Goal: Information Seeking & Learning: Learn about a topic

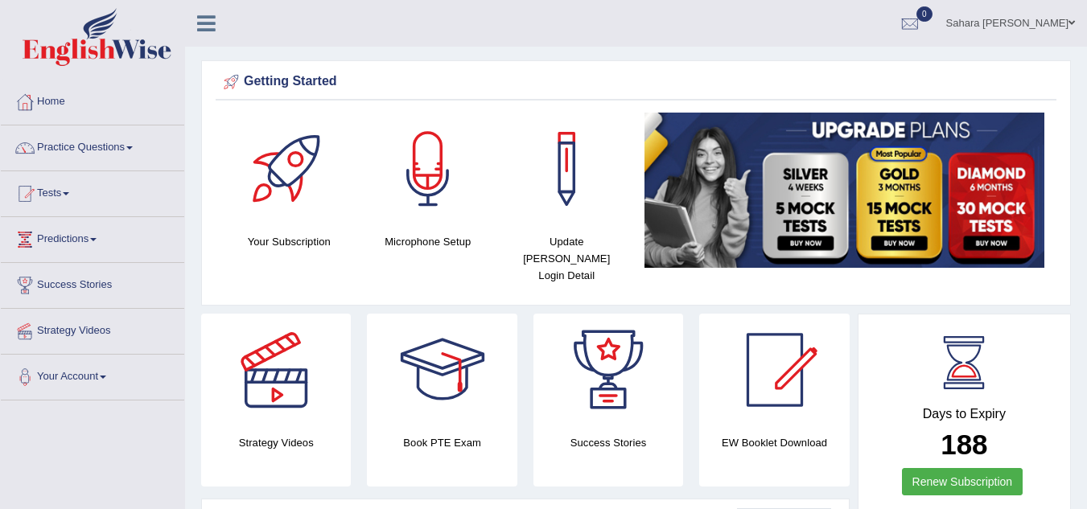
click at [144, 168] on li "Practice Questions Speaking Practice Read Aloud Repeat Sentence Describe Image …" at bounding box center [92, 148] width 183 height 46
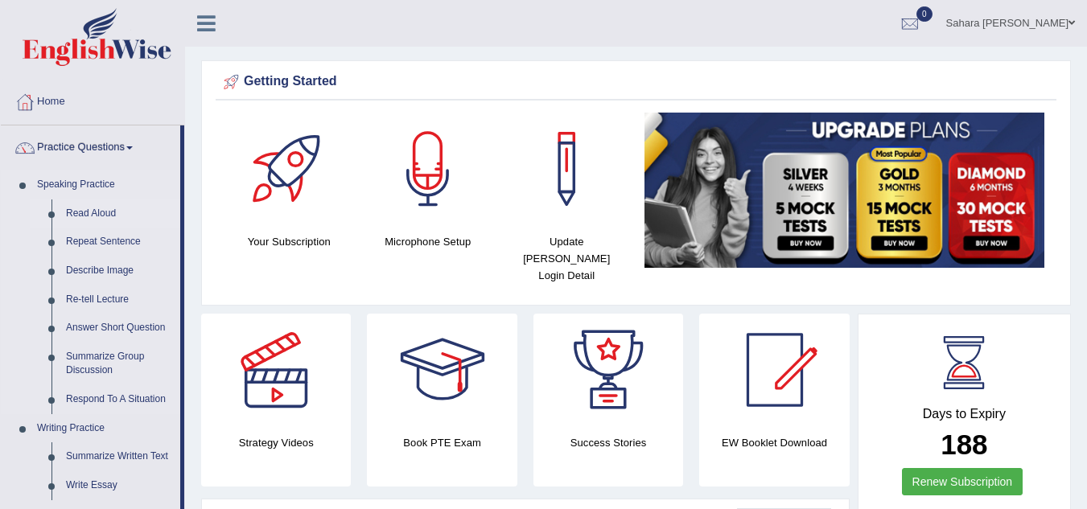
click at [121, 208] on link "Read Aloud" at bounding box center [119, 213] width 121 height 29
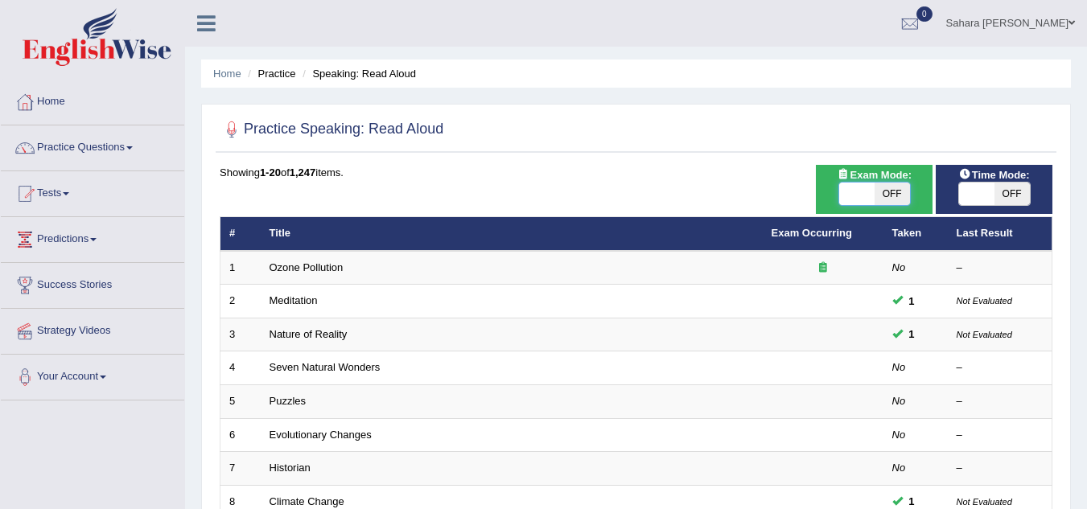
click at [849, 191] on span at bounding box center [856, 194] width 35 height 23
checkbox input "true"
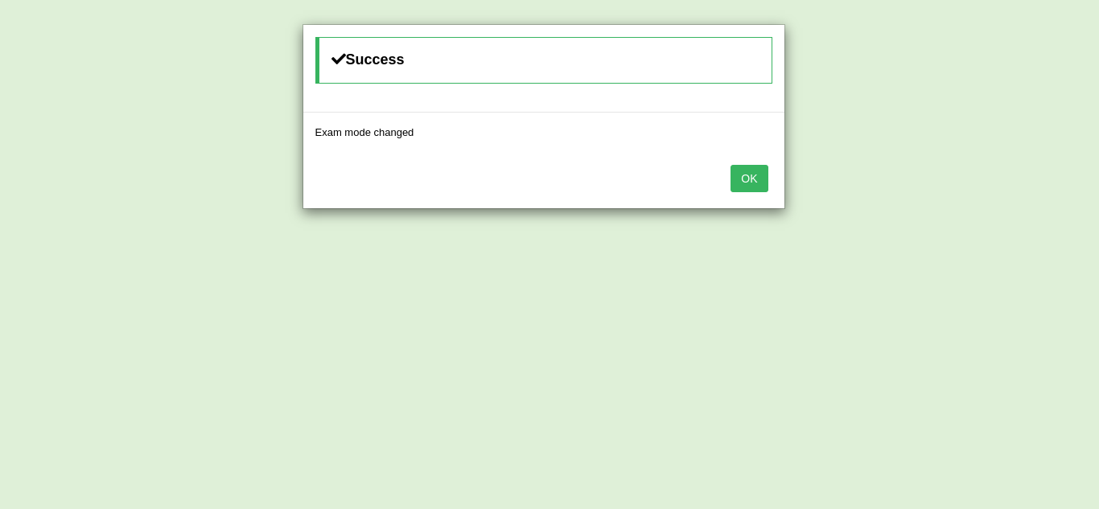
click at [767, 174] on button "OK" at bounding box center [748, 178] width 37 height 27
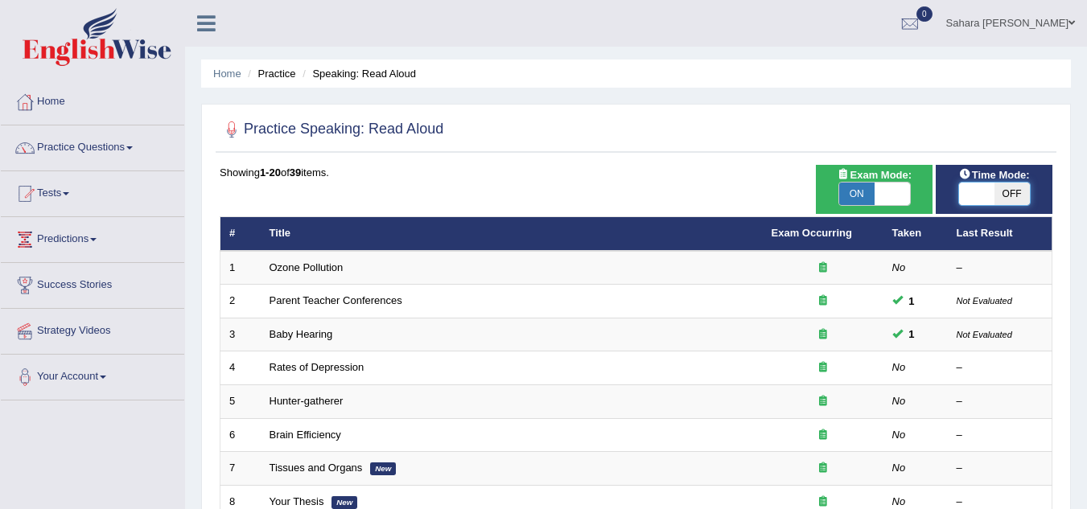
click at [990, 188] on span at bounding box center [976, 194] width 35 height 23
checkbox input "true"
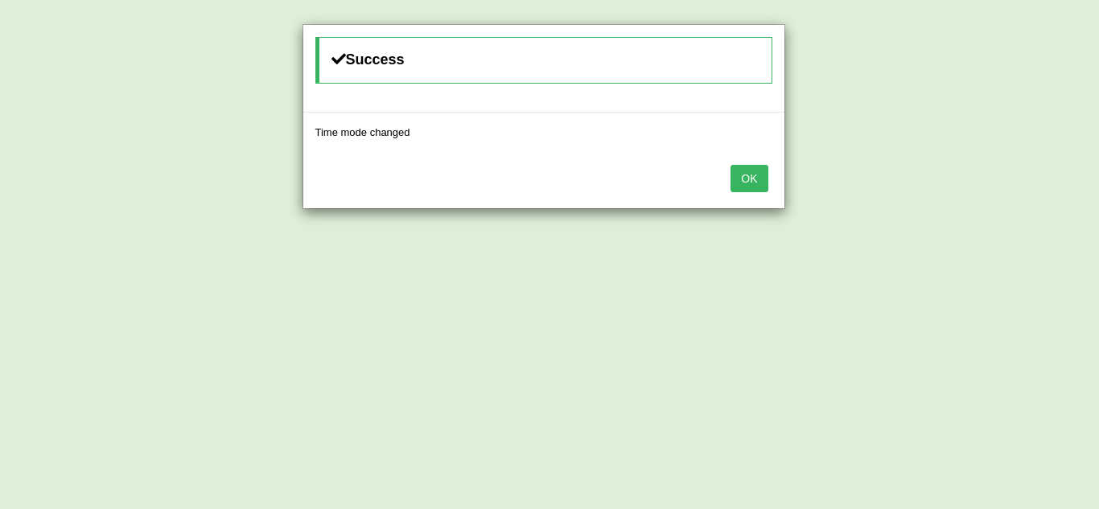
click at [751, 188] on button "OK" at bounding box center [748, 178] width 37 height 27
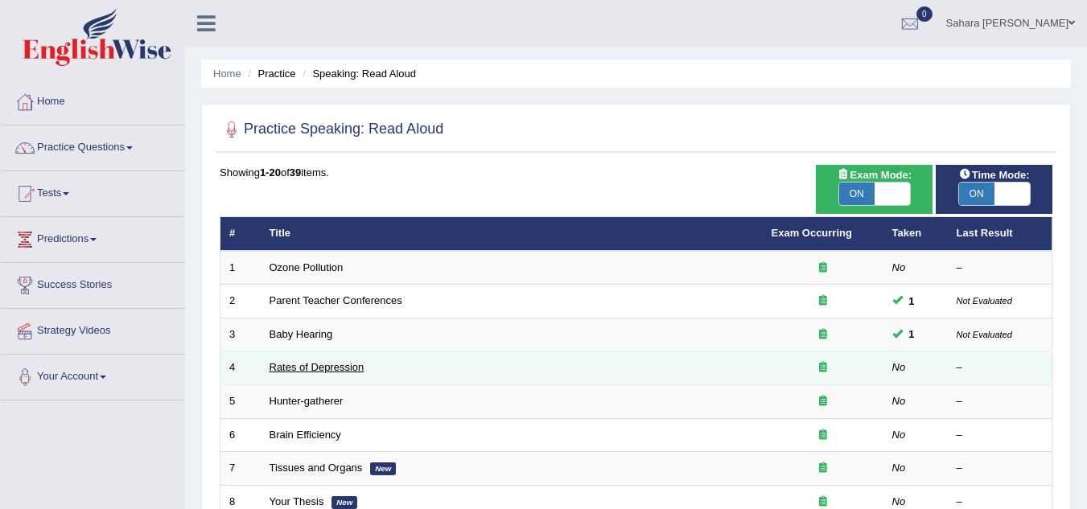
click at [354, 364] on link "Rates of Depression" at bounding box center [316, 367] width 95 height 12
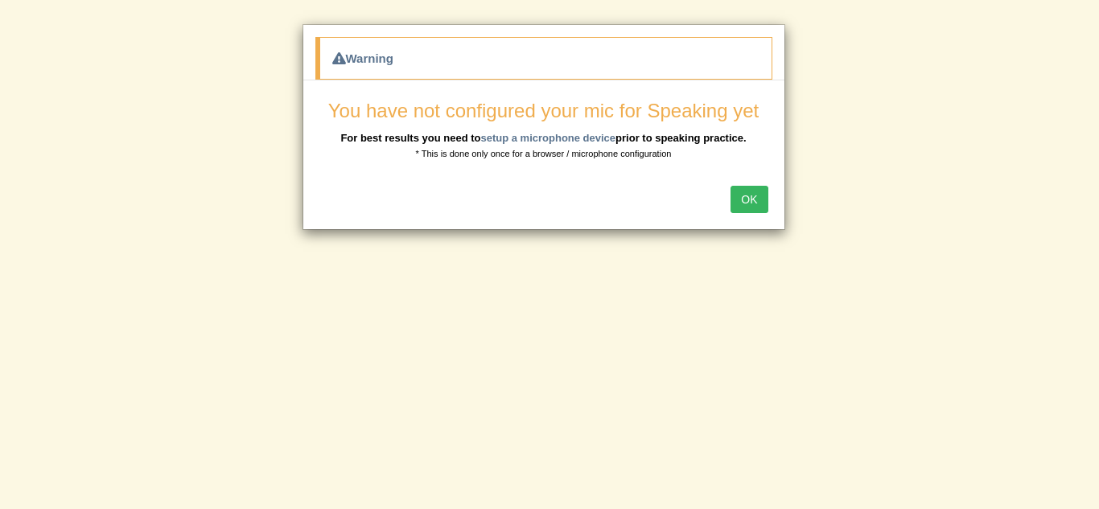
click at [752, 195] on button "OK" at bounding box center [748, 199] width 37 height 27
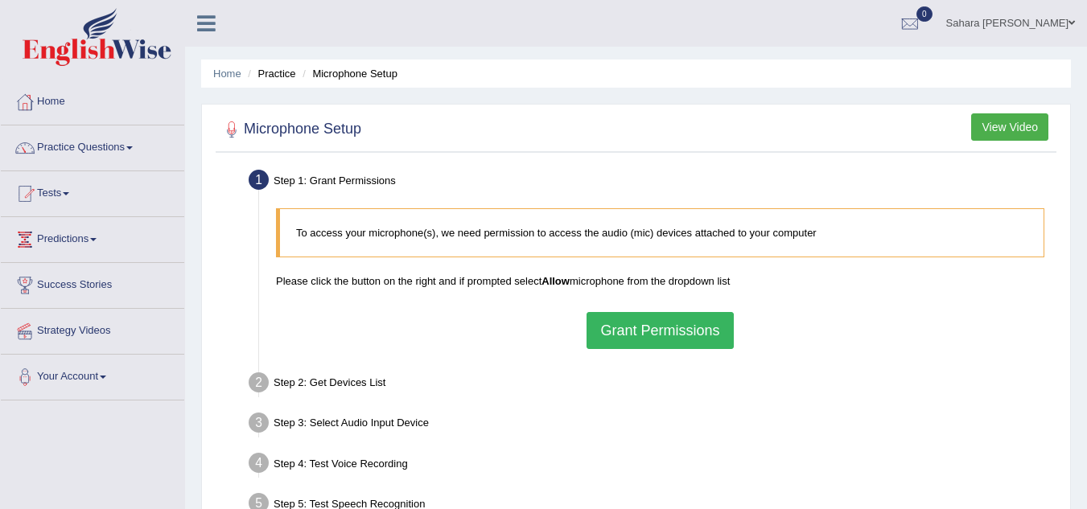
click at [318, 381] on div "Step 2: Get Devices List" at bounding box center [651, 385] width 821 height 35
click at [642, 333] on button "Grant Permissions" at bounding box center [659, 330] width 146 height 37
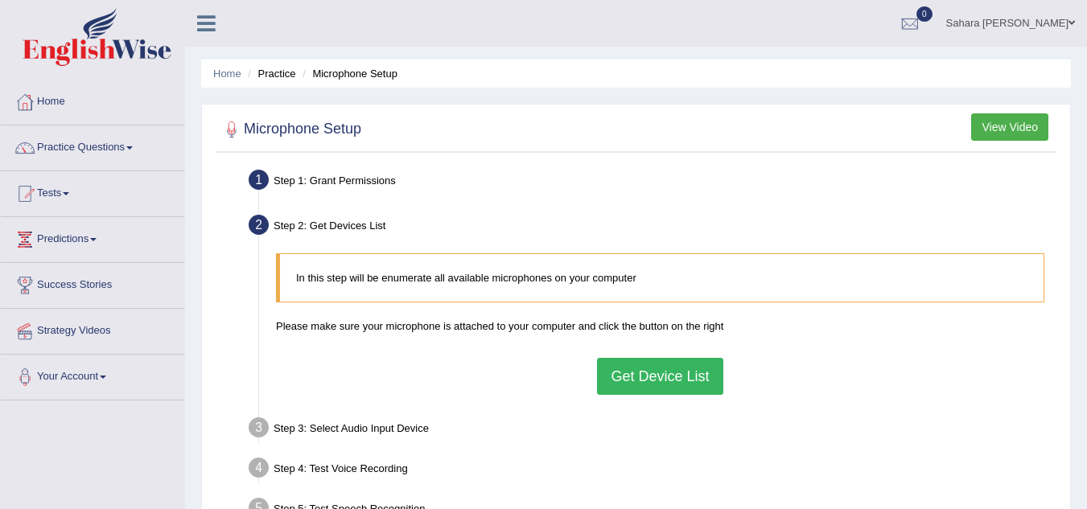
click at [257, 429] on li "Step 3: Select Audio Input Device – Found devices: * Please select the device (…" at bounding box center [652, 430] width 800 height 35
click at [470, 450] on ul "Step 1: Grant Permissions To access your microphone(s), we need permission to a…" at bounding box center [636, 367] width 832 height 404
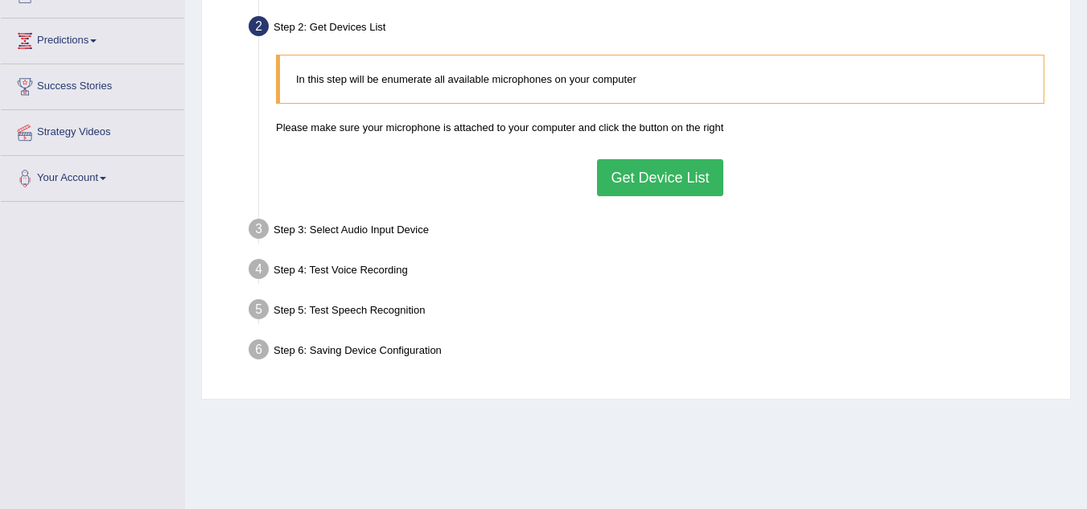
scroll to position [205, 0]
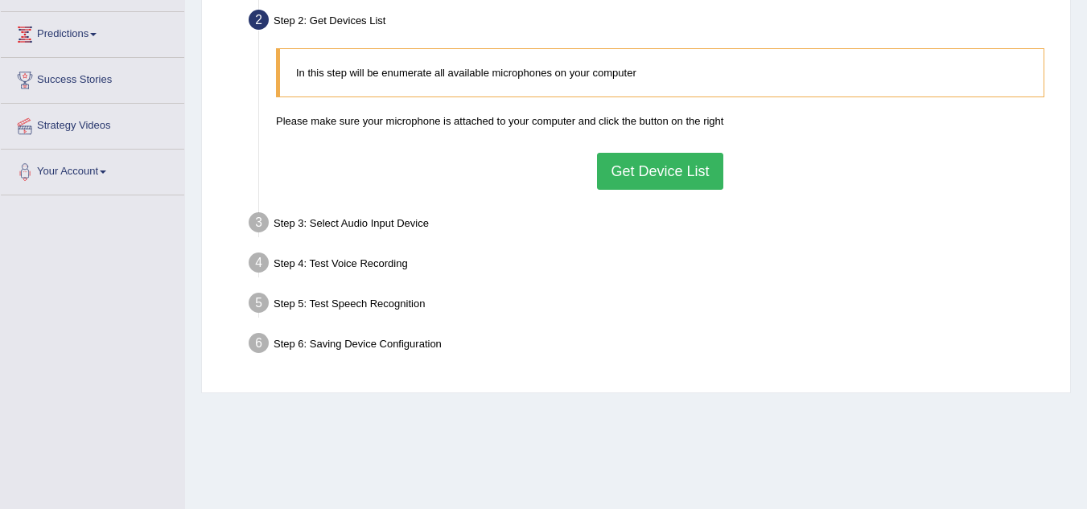
click at [671, 170] on button "Get Device List" at bounding box center [659, 171] width 125 height 37
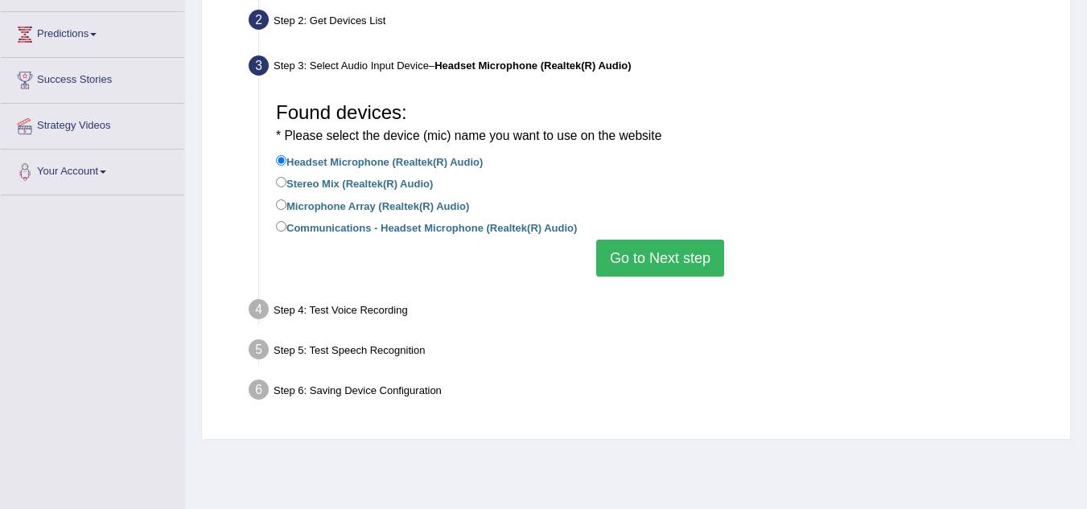
click at [620, 262] on button "Go to Next step" at bounding box center [660, 258] width 128 height 37
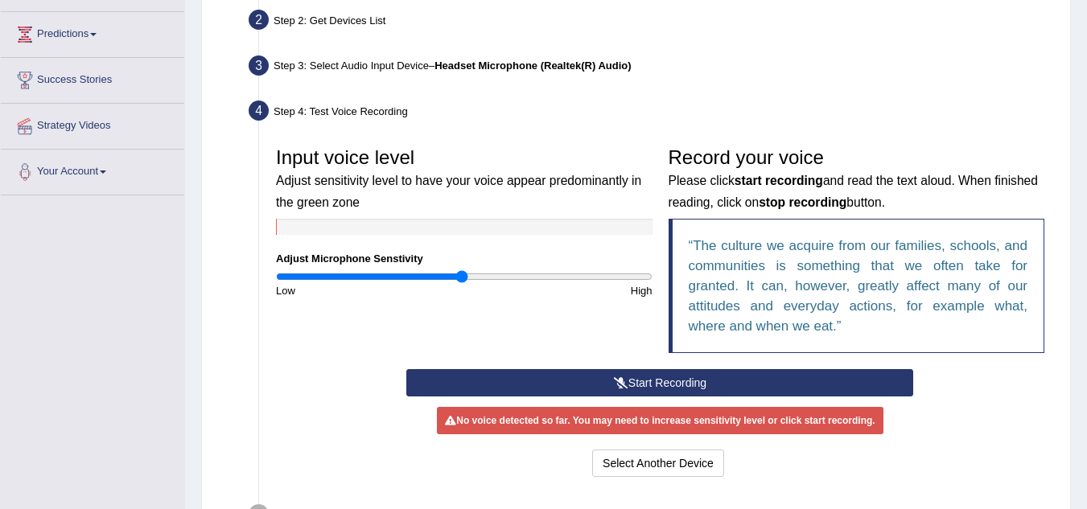
click at [639, 373] on button "Start Recording" at bounding box center [659, 382] width 507 height 27
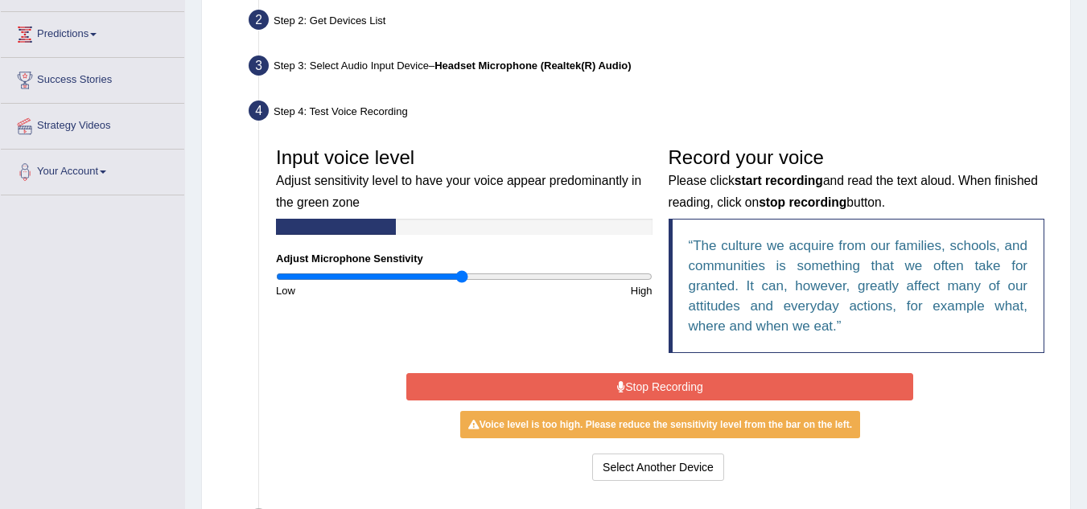
click at [639, 373] on button "Stop Recording" at bounding box center [659, 386] width 507 height 27
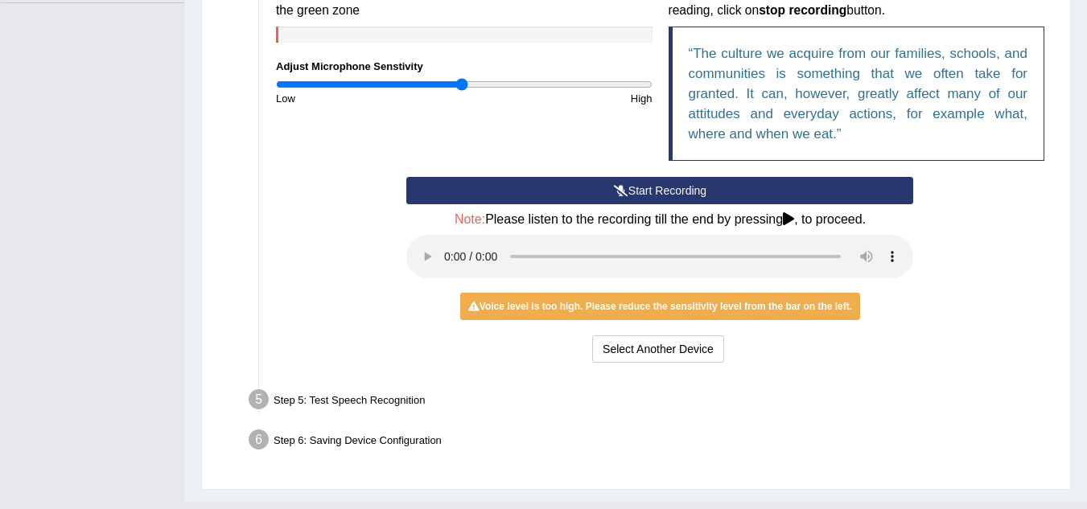
scroll to position [430, 0]
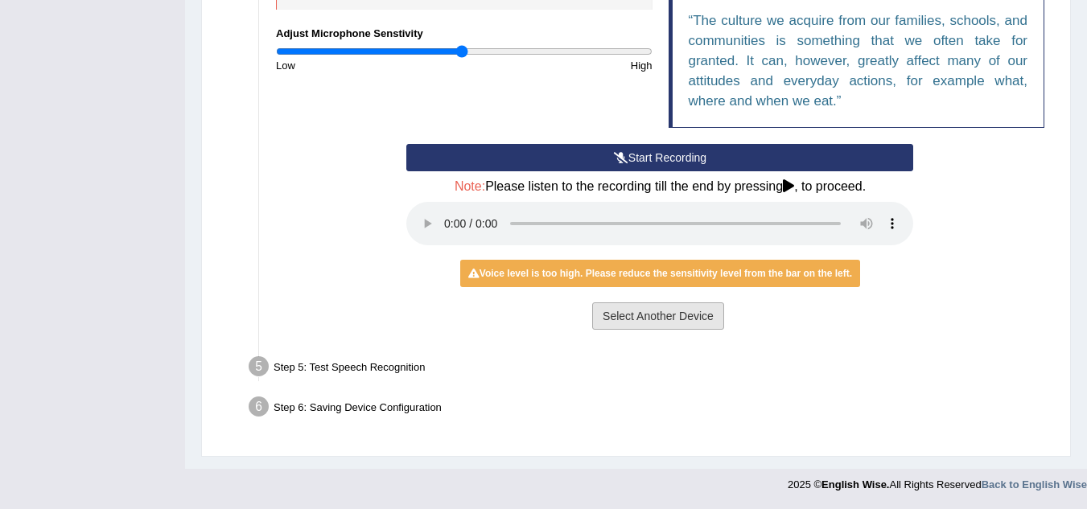
click at [642, 314] on button "Select Another Device" at bounding box center [658, 315] width 132 height 27
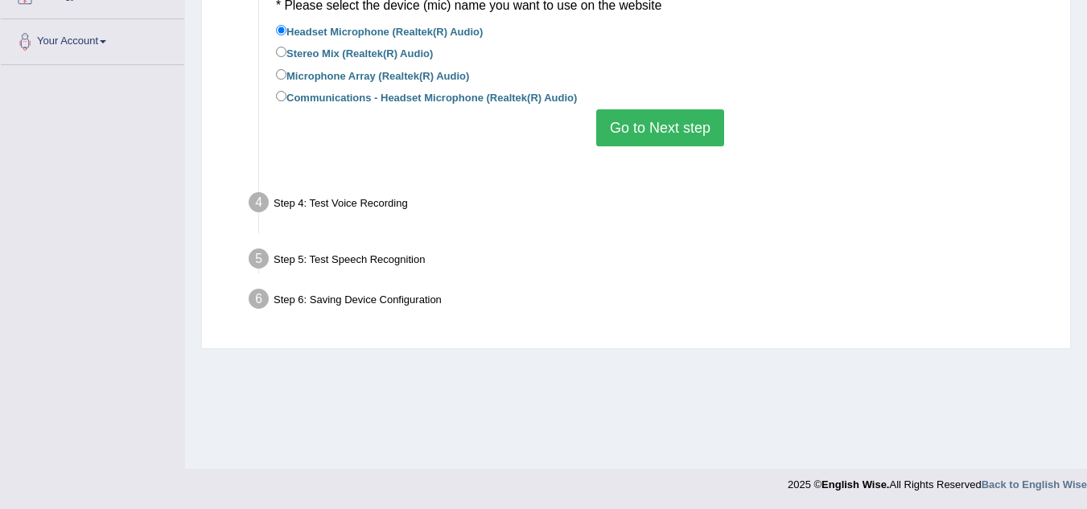
scroll to position [335, 0]
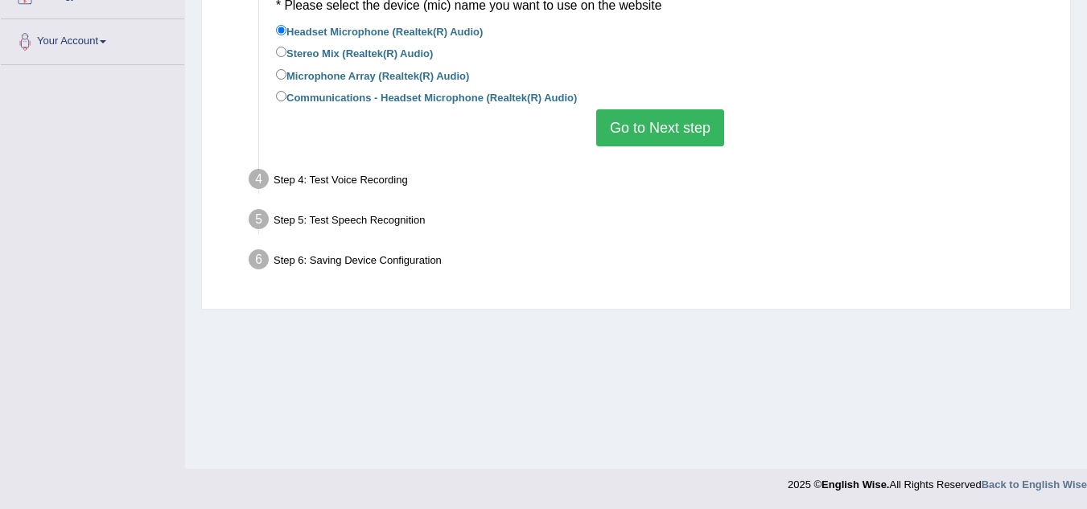
click at [273, 91] on div "Found devices: * Please select the device (mic) name you want to use on the web…" at bounding box center [660, 55] width 784 height 199
click at [286, 97] on label "Communications - Headset Microphone (Realtek(R) Audio)" at bounding box center [426, 97] width 301 height 18
click at [286, 97] on input "Communications - Headset Microphone (Realtek(R) Audio)" at bounding box center [281, 96] width 10 height 10
radio input "true"
click at [671, 133] on button "Go to Next step" at bounding box center [660, 127] width 128 height 37
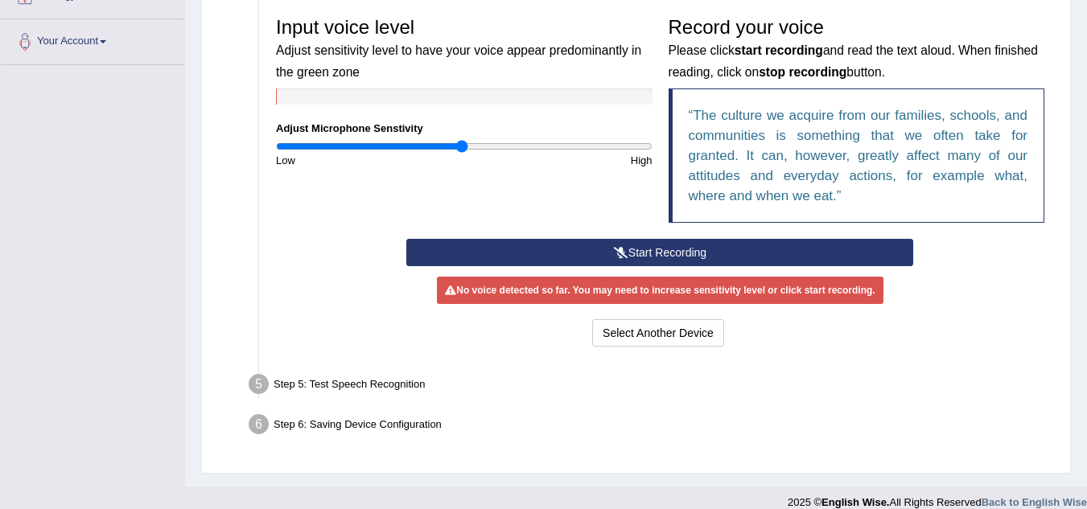
click at [608, 247] on button "Start Recording" at bounding box center [659, 252] width 507 height 27
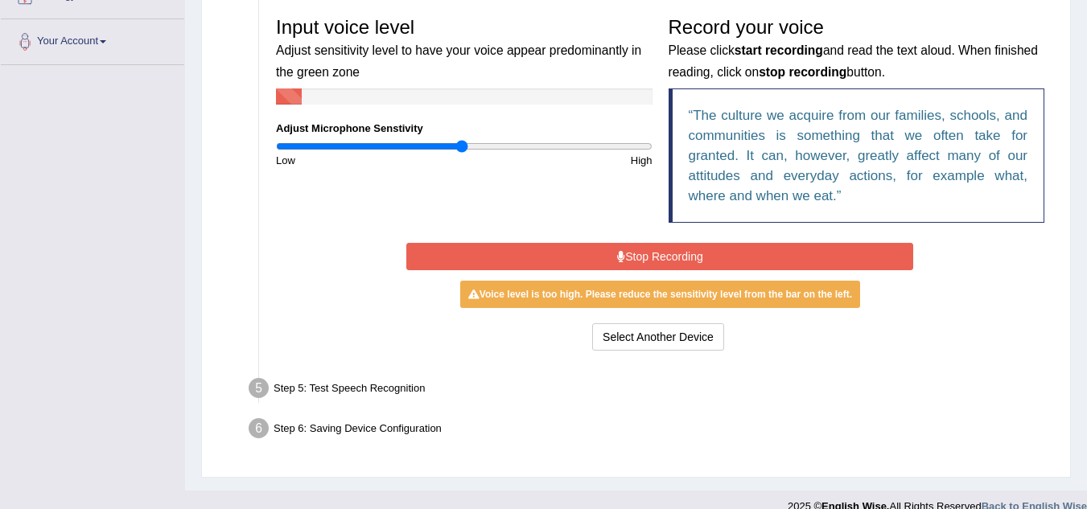
click at [608, 247] on button "Stop Recording" at bounding box center [659, 256] width 507 height 27
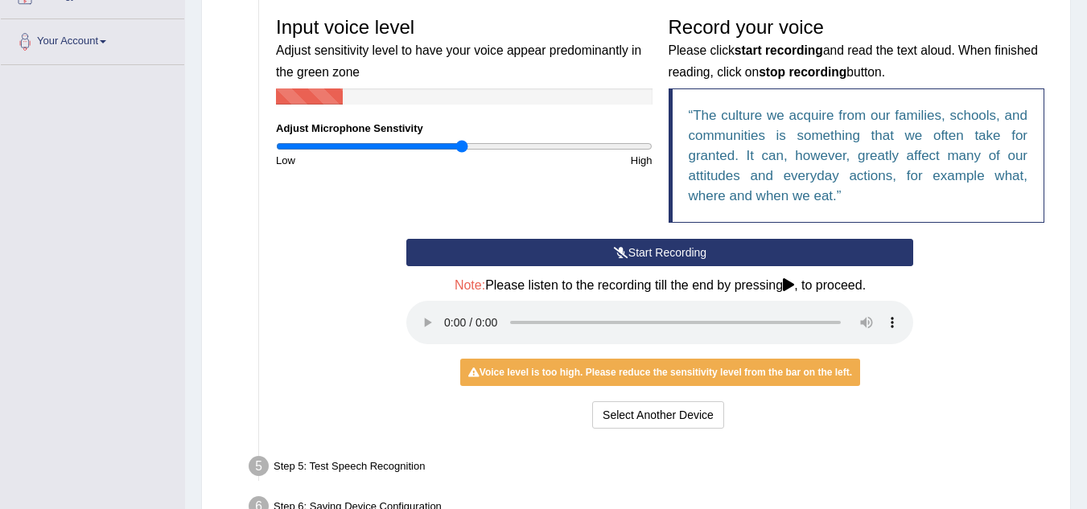
click at [608, 247] on button "Start Recording" at bounding box center [659, 252] width 507 height 27
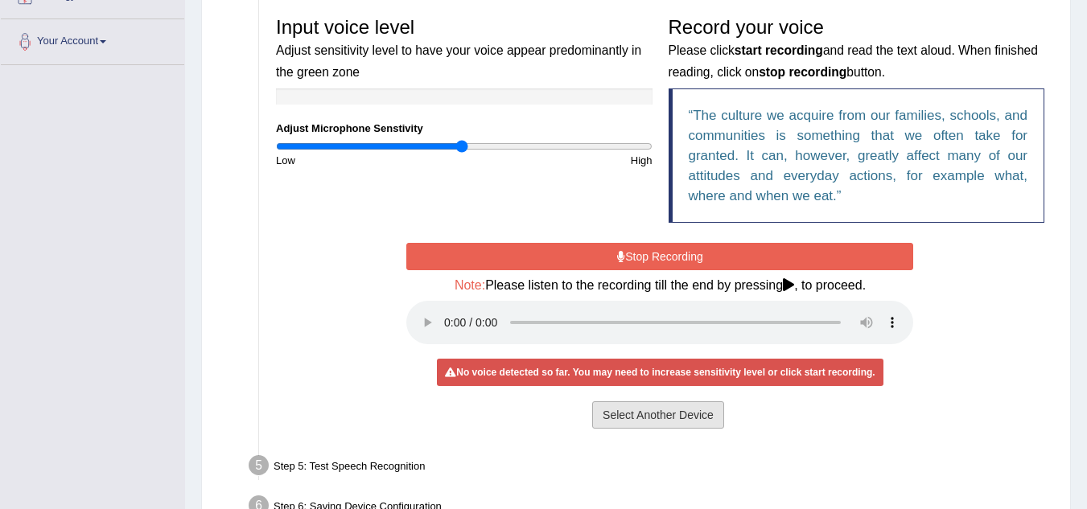
click at [693, 423] on button "Select Another Device" at bounding box center [658, 414] width 132 height 27
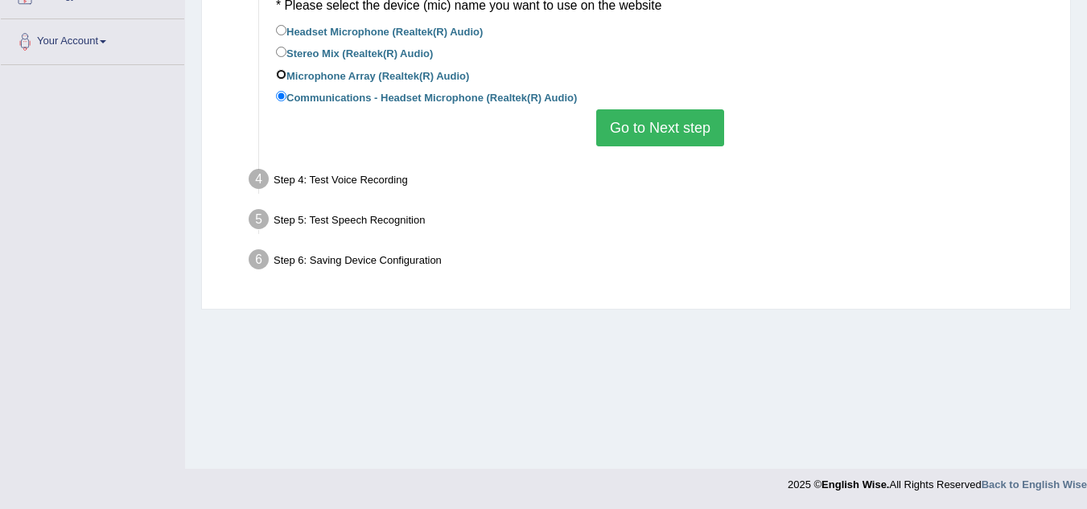
click at [279, 75] on input "Microphone Array (Realtek(R) Audio)" at bounding box center [281, 74] width 10 height 10
radio input "true"
click at [283, 52] on input "Stereo Mix (Realtek(R) Audio)" at bounding box center [281, 52] width 10 height 10
radio input "true"
click at [285, 35] on input "Headset Microphone (Realtek(R) Audio)" at bounding box center [281, 30] width 10 height 10
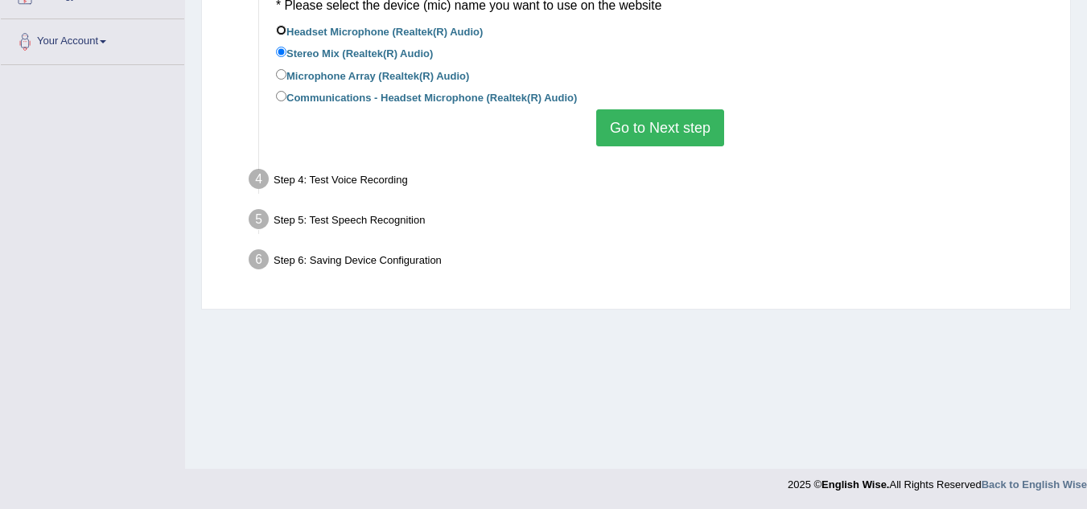
radio input "true"
click at [672, 136] on button "Go to Next step" at bounding box center [660, 127] width 128 height 37
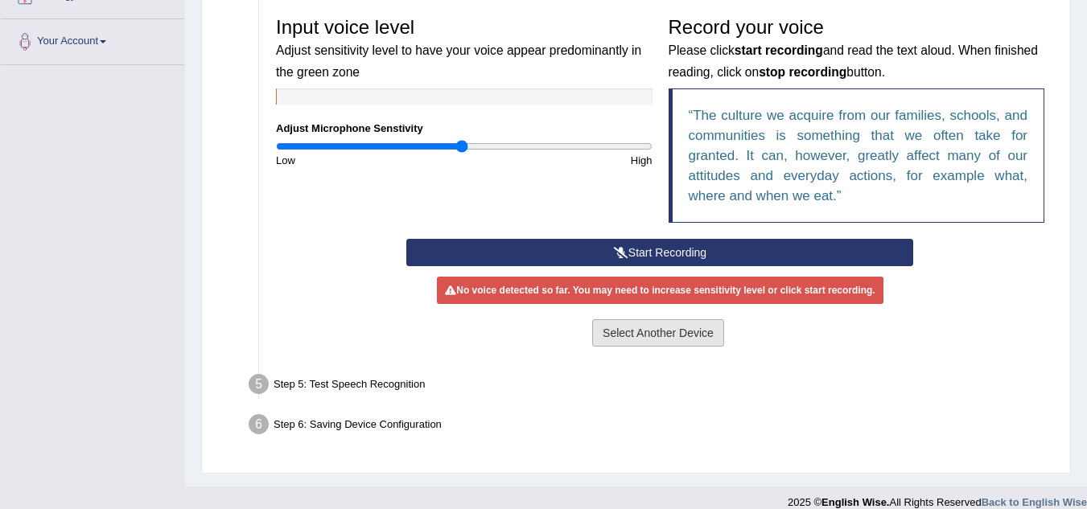
click at [639, 325] on button "Select Another Device" at bounding box center [658, 332] width 132 height 27
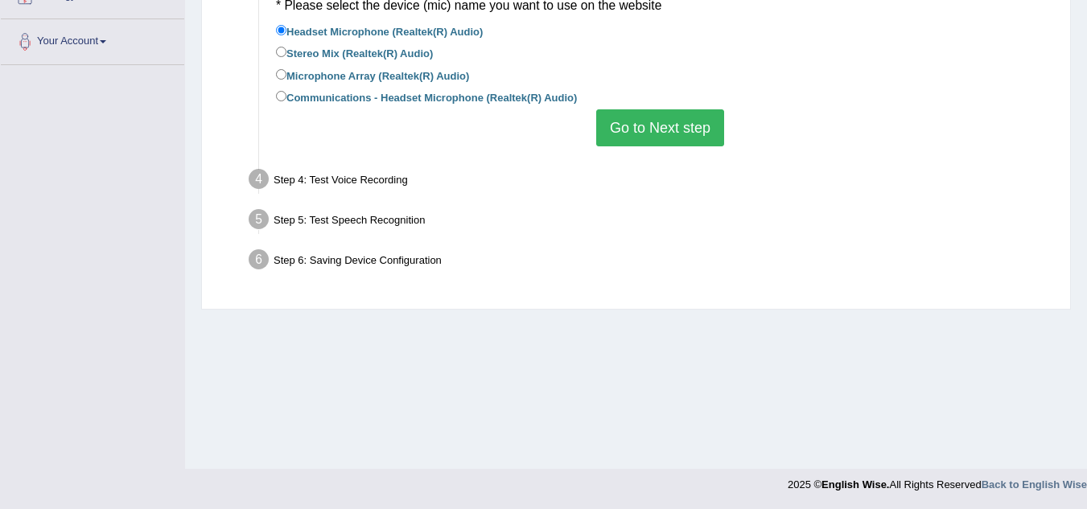
click at [594, 136] on div "Found devices: * Please select the device (mic) name you want to use on the web…" at bounding box center [660, 55] width 784 height 199
click at [617, 130] on button "Go to Next step" at bounding box center [660, 127] width 128 height 37
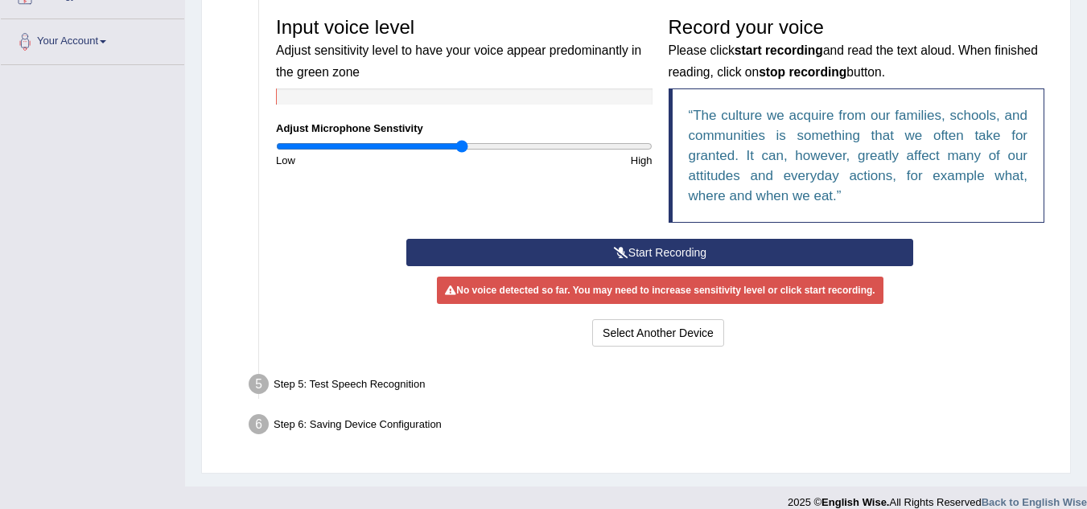
scroll to position [0, 0]
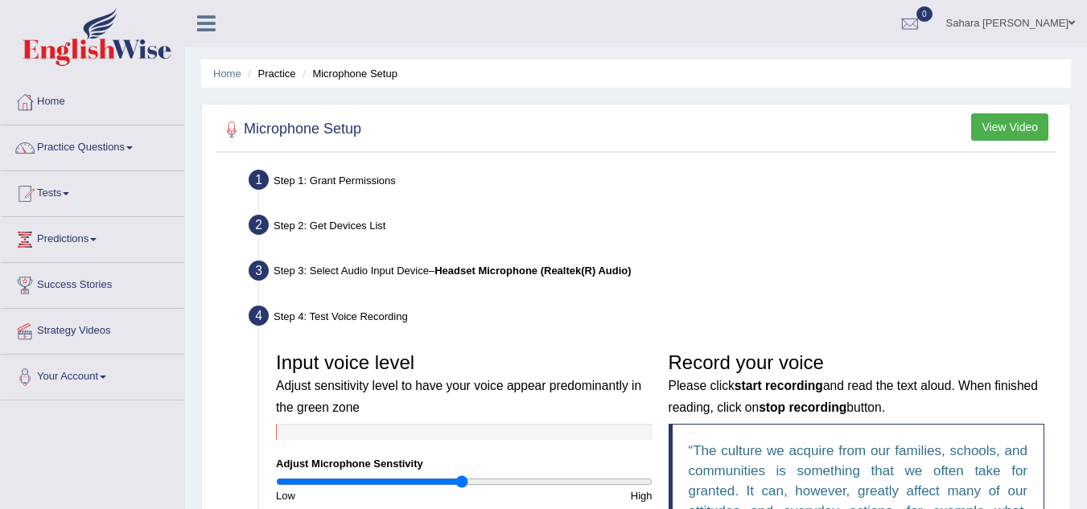
click at [380, 76] on li "Microphone Setup" at bounding box center [347, 73] width 99 height 15
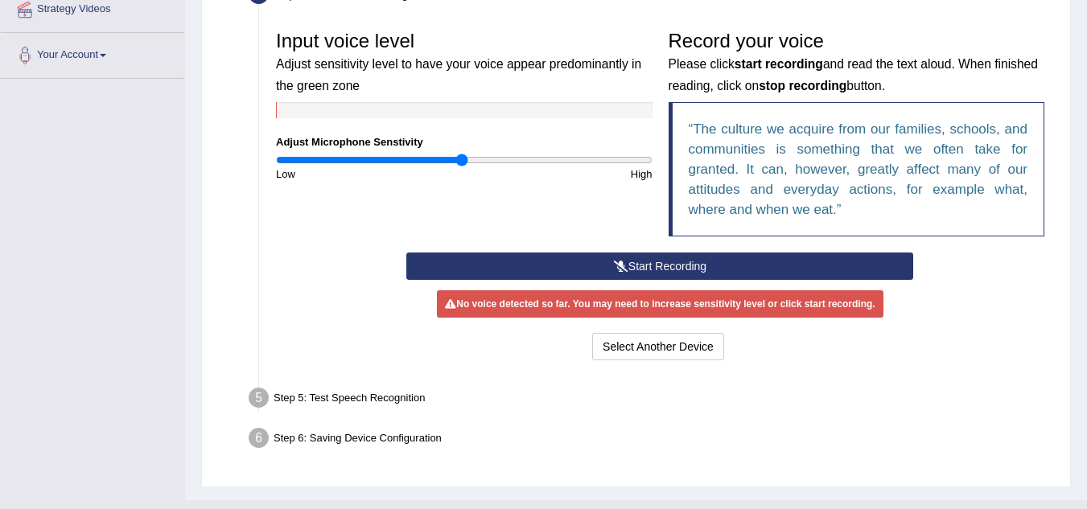
scroll to position [353, 0]
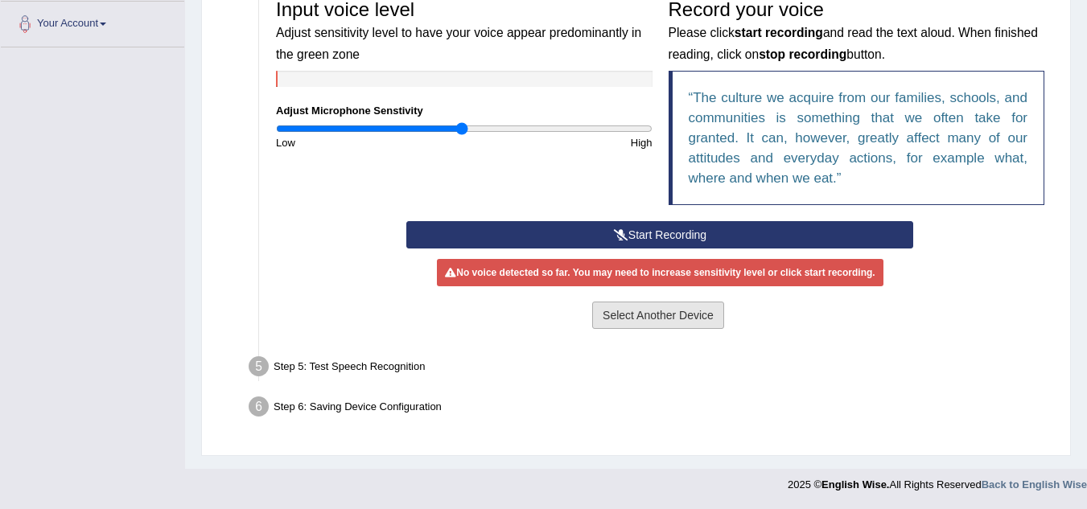
click at [667, 312] on button "Select Another Device" at bounding box center [658, 315] width 132 height 27
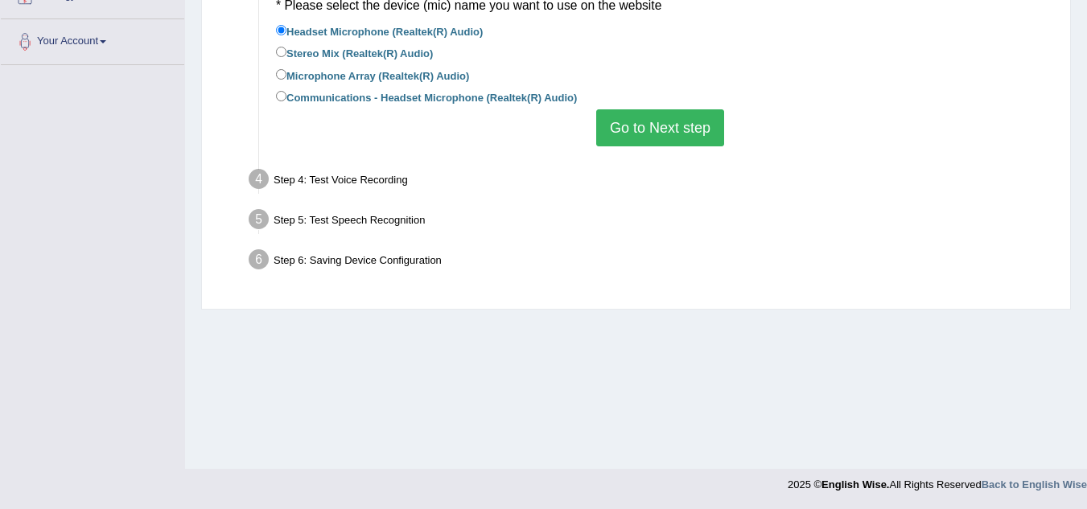
click at [388, 224] on div "Step 5: Test Speech Recognition" at bounding box center [651, 221] width 821 height 35
click at [425, 266] on div "Step 6: Saving Device Configuration" at bounding box center [651, 261] width 821 height 35
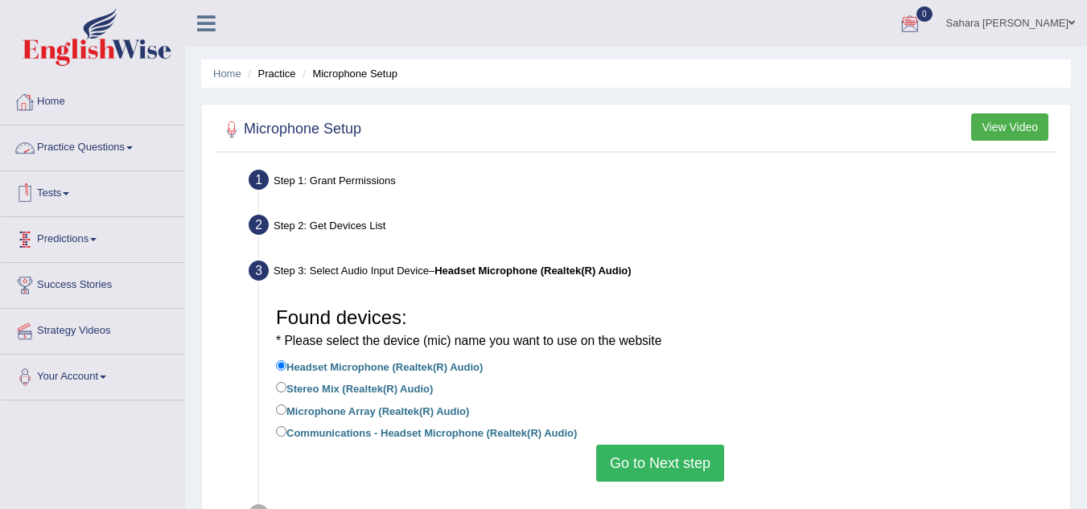
click at [60, 237] on link "Predictions" at bounding box center [92, 237] width 183 height 40
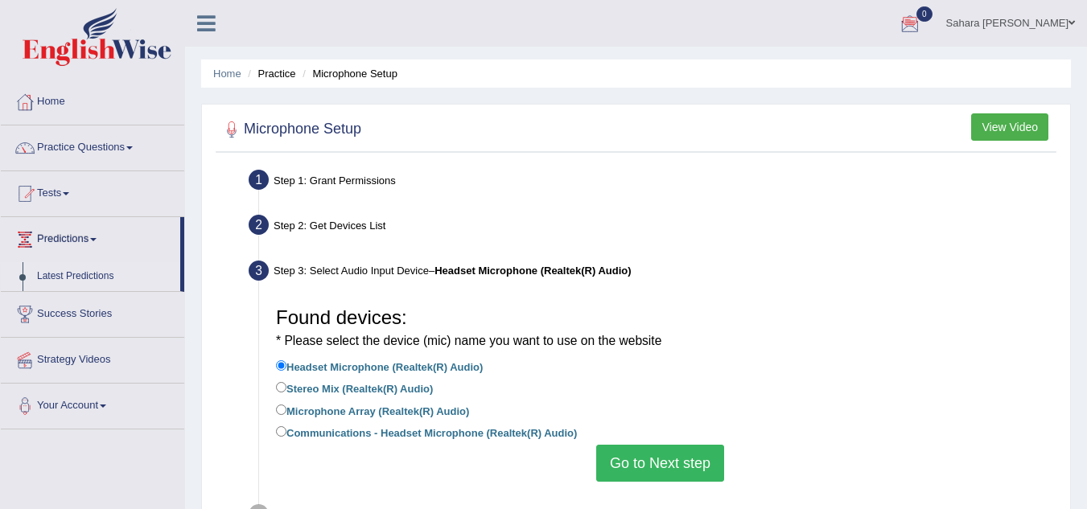
click at [54, 283] on link "Latest Predictions" at bounding box center [105, 276] width 150 height 29
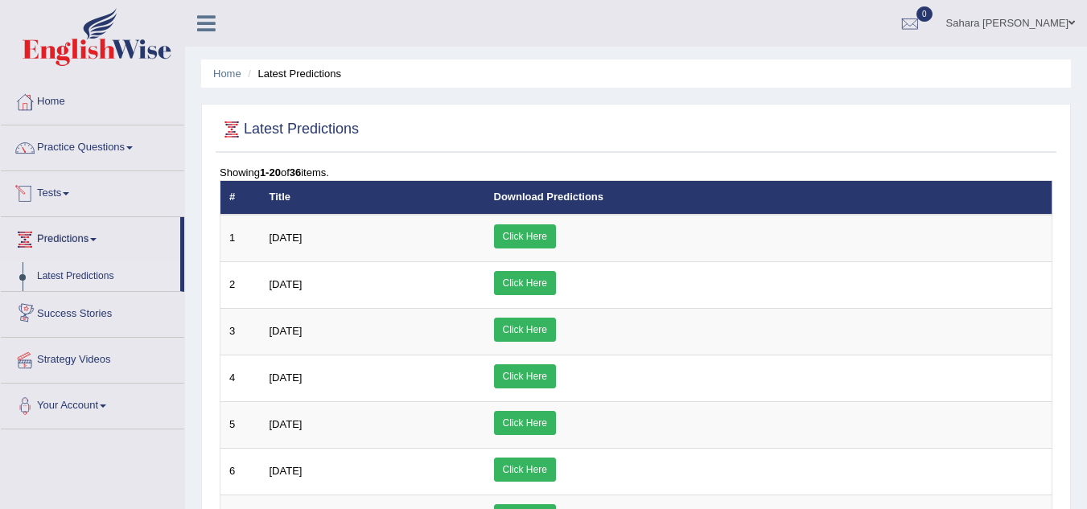
click at [69, 189] on link "Tests" at bounding box center [92, 191] width 183 height 40
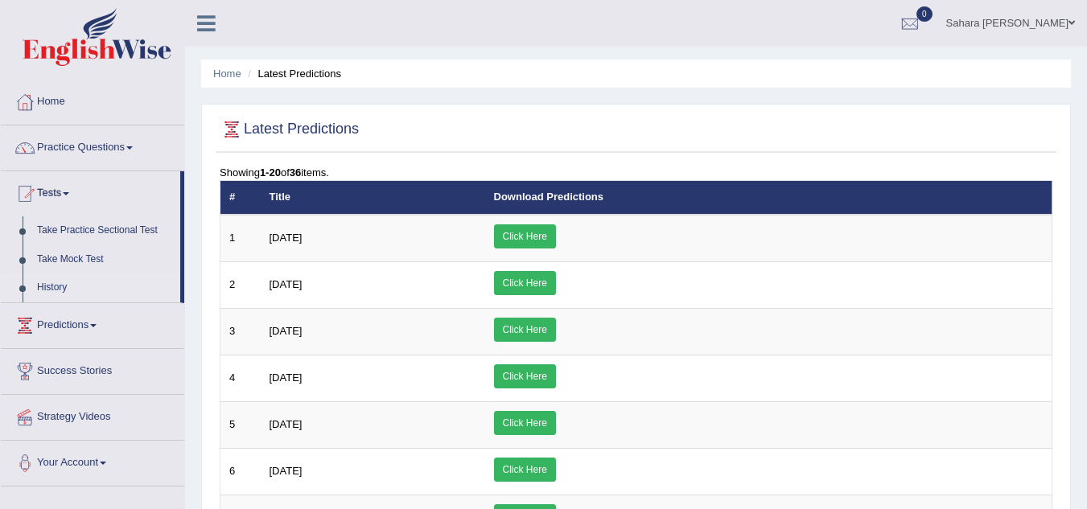
click at [67, 285] on link "History" at bounding box center [105, 287] width 150 height 29
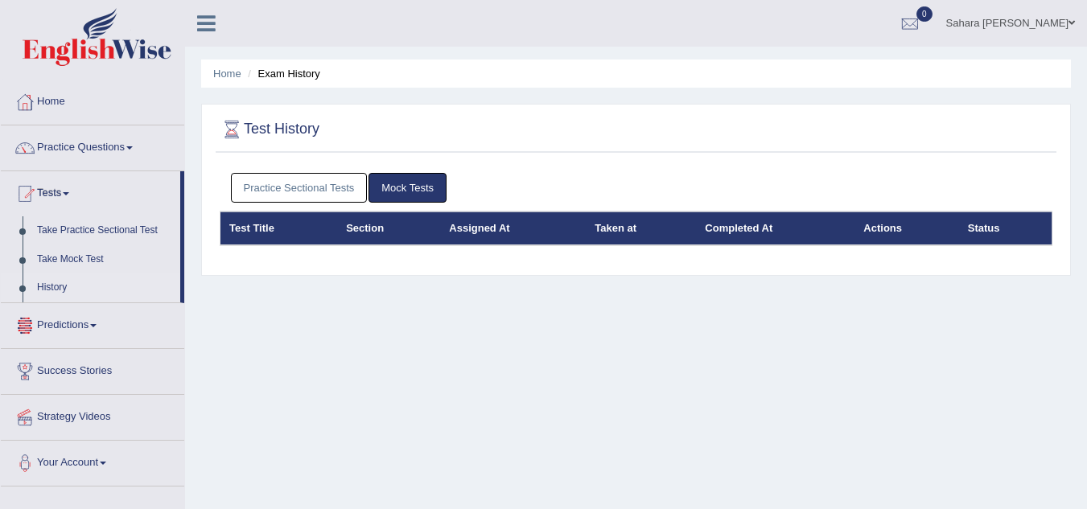
click at [84, 326] on link "Predictions" at bounding box center [92, 323] width 183 height 40
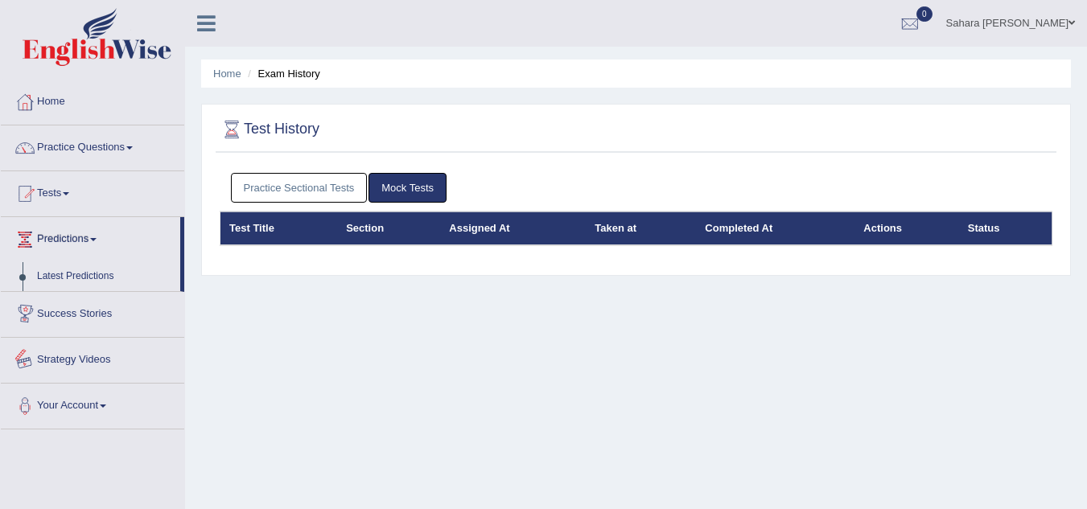
click at [78, 348] on link "Strategy Videos" at bounding box center [92, 358] width 183 height 40
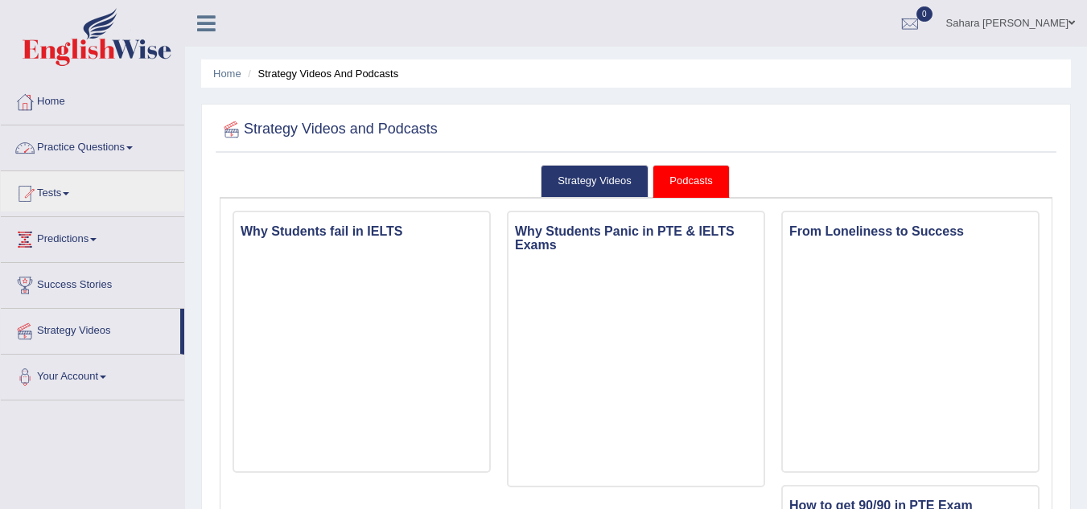
click at [65, 157] on link "Practice Questions" at bounding box center [92, 145] width 183 height 40
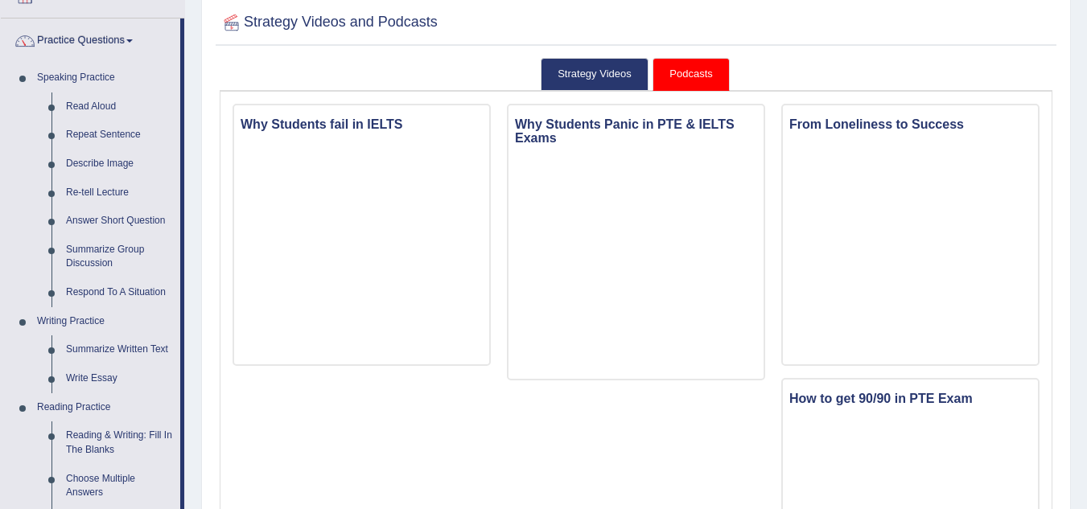
scroll to position [257, 0]
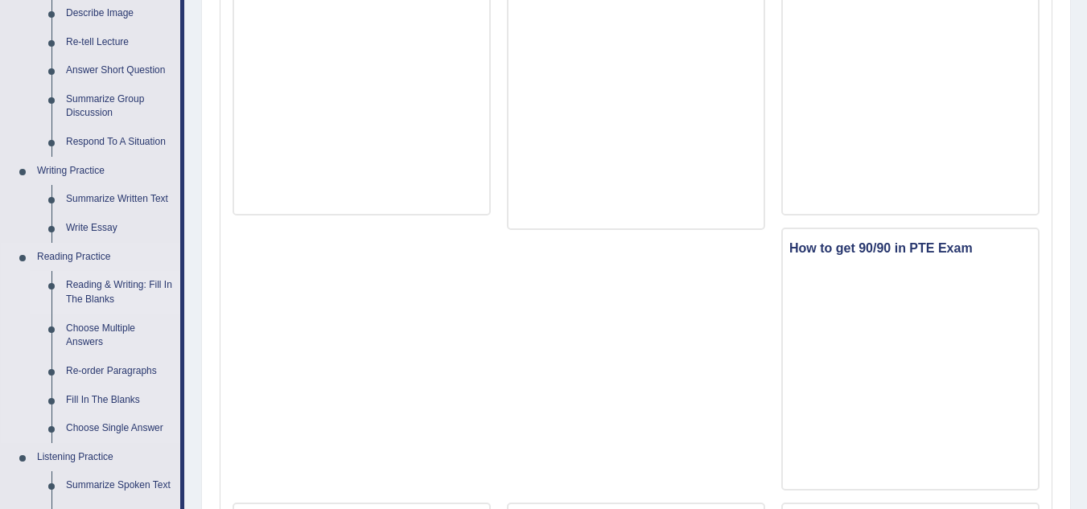
click at [151, 285] on link "Reading & Writing: Fill In The Blanks" at bounding box center [119, 292] width 121 height 43
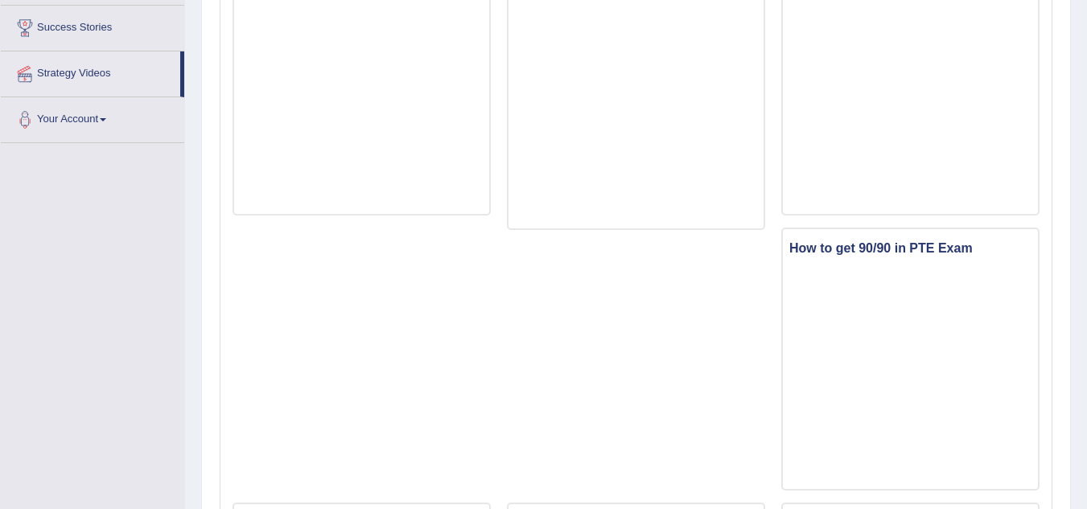
scroll to position [511, 0]
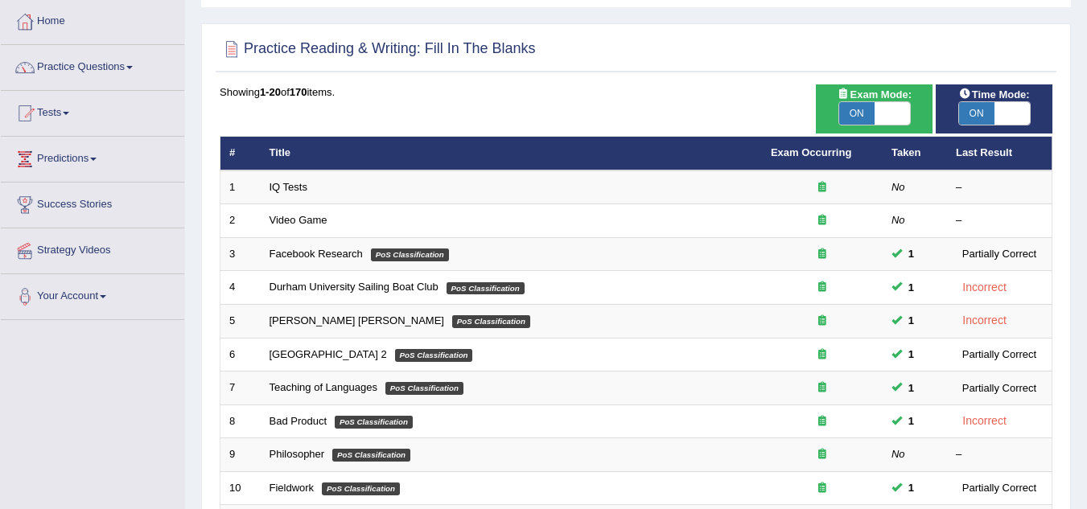
scroll to position [525, 0]
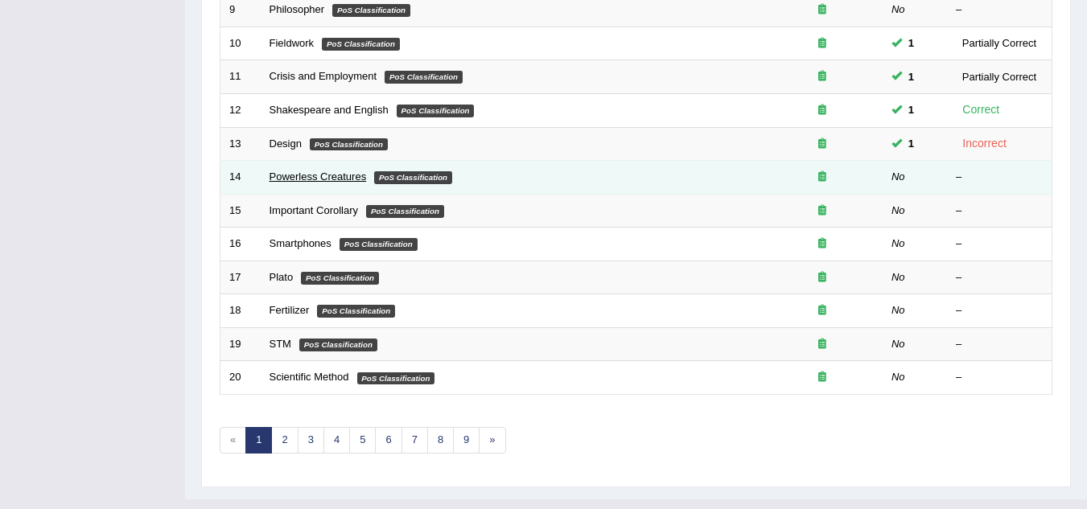
click at [309, 182] on link "Powerless Creatures" at bounding box center [317, 176] width 97 height 12
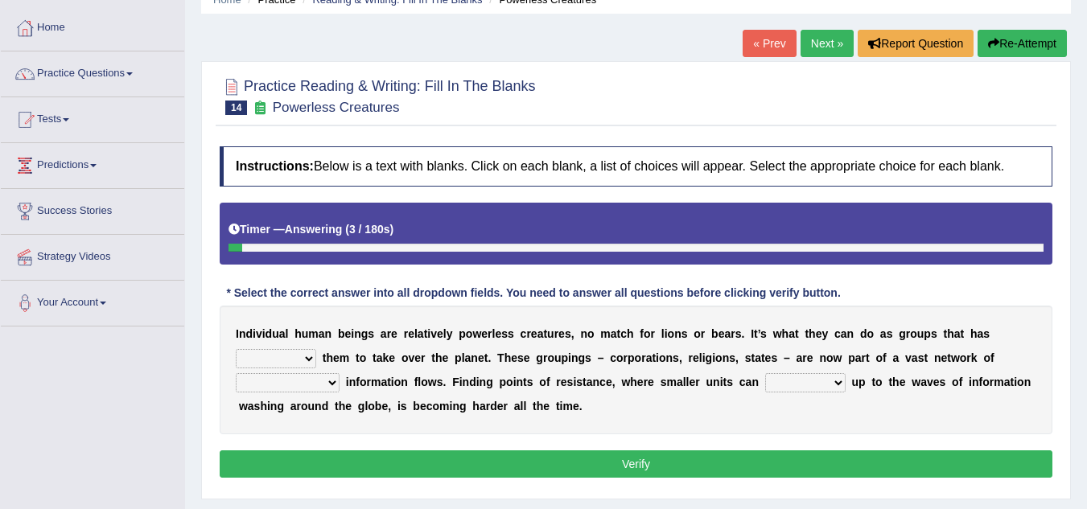
scroll to position [106, 0]
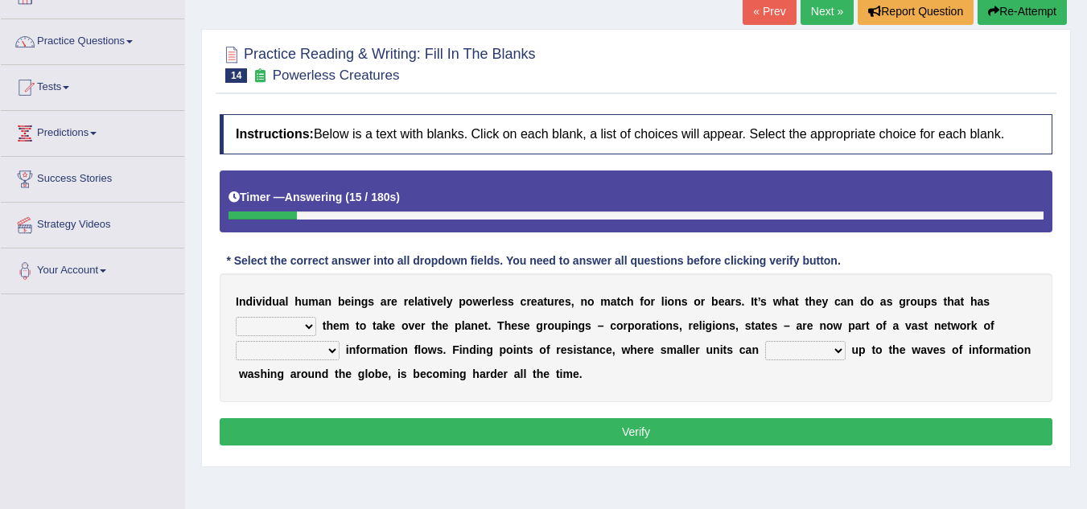
click at [292, 322] on select "enabled contended embodied conjured" at bounding box center [276, 326] width 80 height 19
click at [236, 317] on select "enabled contended embodied conjured" at bounding box center [276, 326] width 80 height 19
click at [307, 327] on select "enabled contended embodied conjured" at bounding box center [276, 326] width 80 height 19
click at [308, 331] on select "enabled contended embodied conjured" at bounding box center [276, 326] width 80 height 19
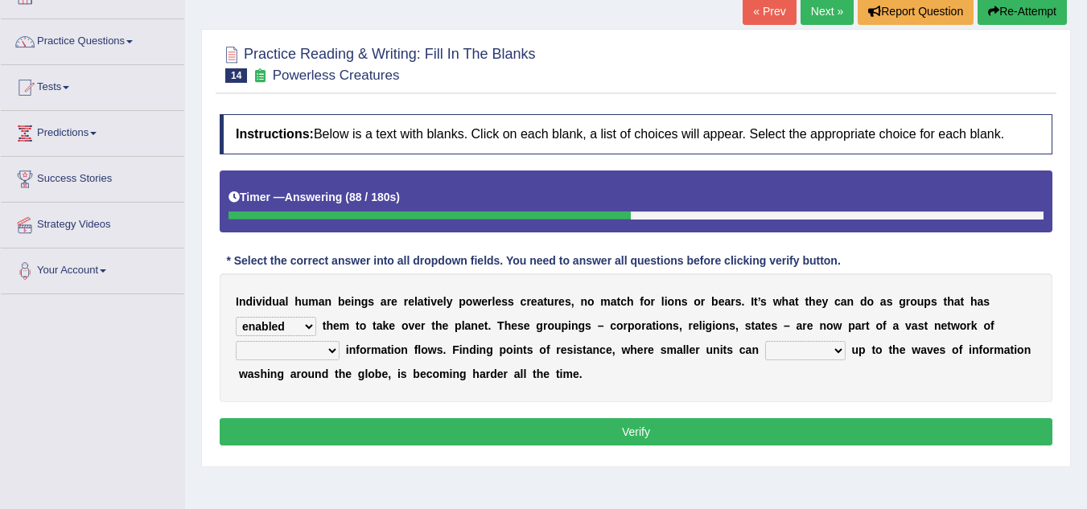
click at [306, 331] on select "enabled contended embodied conjured" at bounding box center [276, 326] width 80 height 19
click at [305, 329] on select "enabled contended embodied conjured" at bounding box center [276, 326] width 80 height 19
select select "embodied"
click at [236, 317] on select "enabled contended embodied conjured" at bounding box center [276, 326] width 80 height 19
click at [331, 354] on select "interconnected overlapping fastened exploited" at bounding box center [288, 350] width 104 height 19
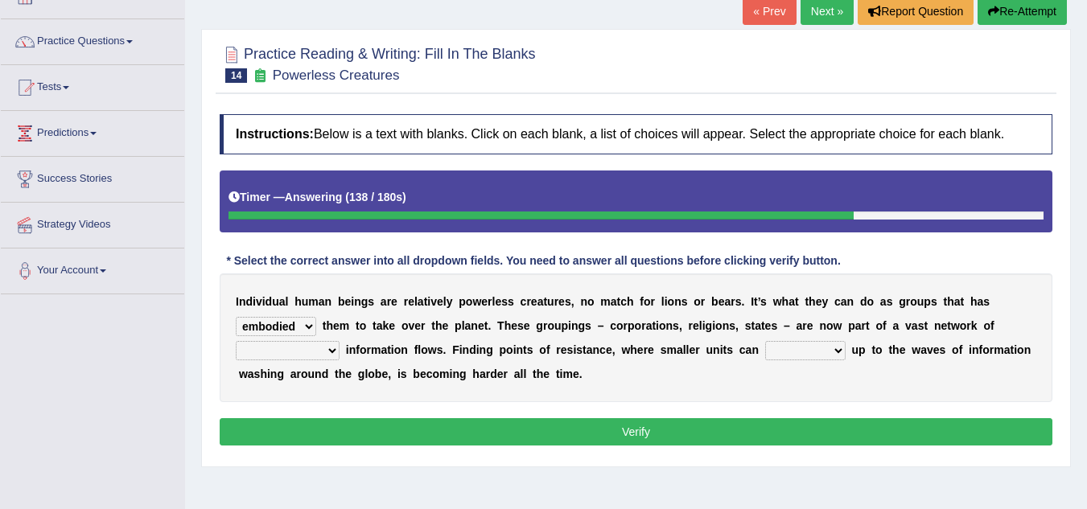
select select "fastened"
click at [236, 341] on select "interconnected overlapping fastened exploited" at bounding box center [288, 350] width 104 height 19
click at [322, 345] on select "interconnected overlapping fastened exploited" at bounding box center [288, 350] width 104 height 19
click at [437, 386] on div "I n d i v i d u a l h u m a n b e i n g s a r e r e l a t i v e l y p o w e r l…" at bounding box center [636, 337] width 832 height 129
click at [799, 357] on select "stand raise hail pump" at bounding box center [805, 350] width 80 height 19
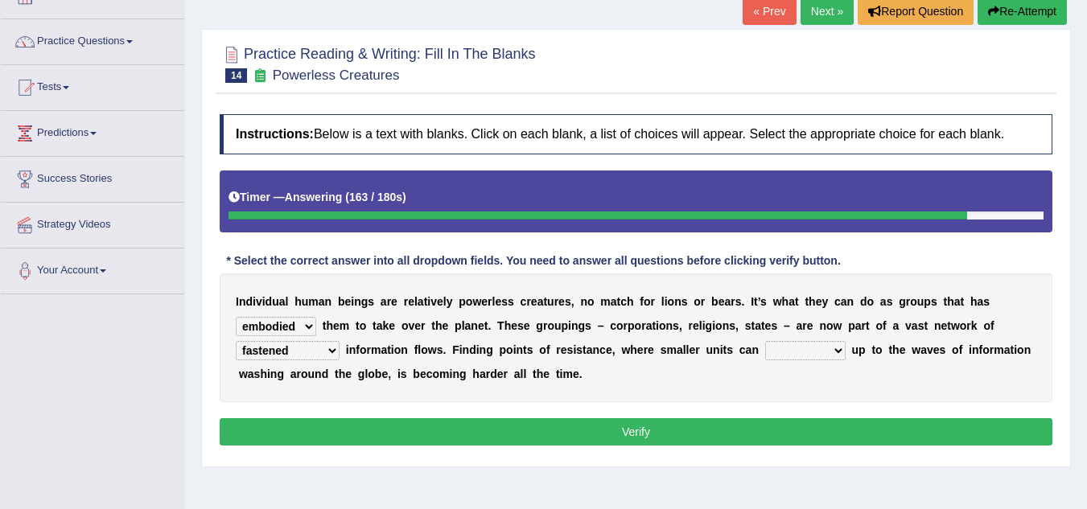
click at [684, 380] on div "I n d i v i d u a l h u m a n b e i n g s a r e r e l a t i v e l y p o w e r l…" at bounding box center [636, 337] width 832 height 129
